Goal: Task Accomplishment & Management: Manage account settings

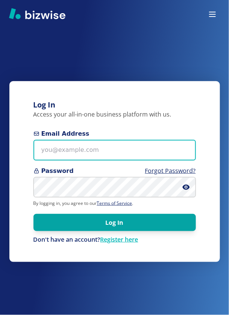
click at [45, 155] on input "Email Address" at bounding box center [114, 150] width 162 height 21
type input "[EMAIL_ADDRESS][DOMAIN_NAME]"
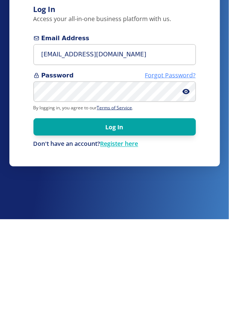
click at [176, 175] on link "Forgot Password?" at bounding box center [170, 170] width 51 height 8
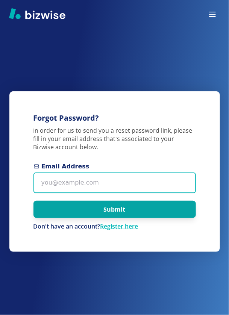
click at [44, 192] on input "Email Address" at bounding box center [114, 182] width 162 height 21
type input "wheelchairability@gmail.com"
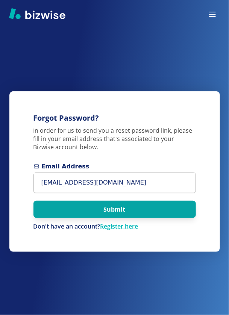
click at [118, 218] on button "Submit" at bounding box center [114, 208] width 162 height 17
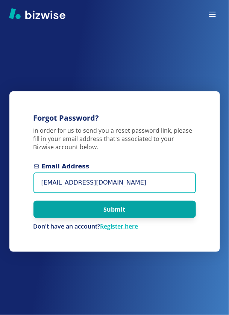
click at [85, 193] on input "wheelchairability@gmail.com" at bounding box center [114, 182] width 162 height 21
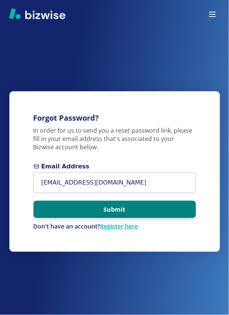
click at [181, 218] on button "Submit" at bounding box center [114, 208] width 162 height 17
